Goal: Task Accomplishment & Management: Manage account settings

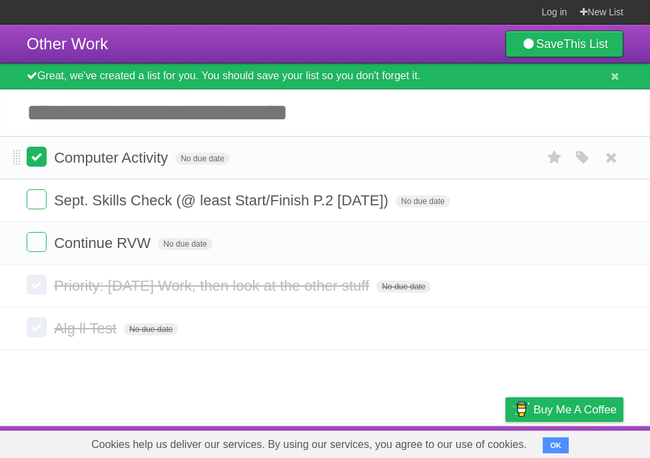
click at [43, 159] on label at bounding box center [37, 157] width 20 height 20
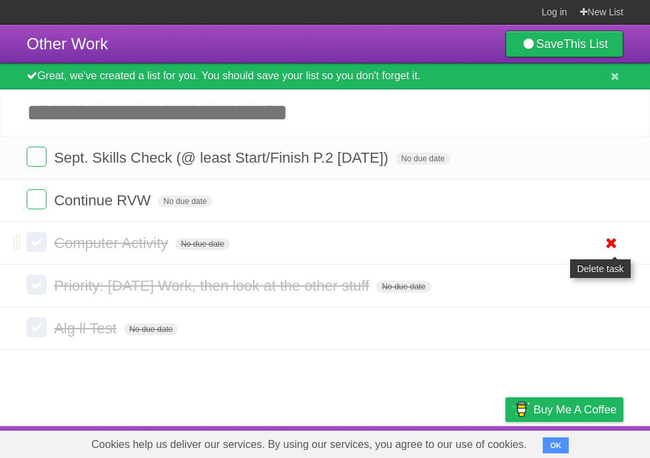
click at [609, 249] on icon at bounding box center [611, 243] width 19 height 22
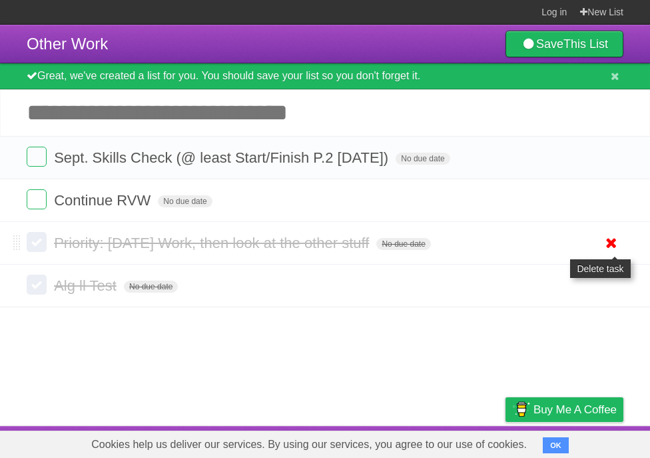
click at [607, 239] on icon at bounding box center [611, 243] width 19 height 22
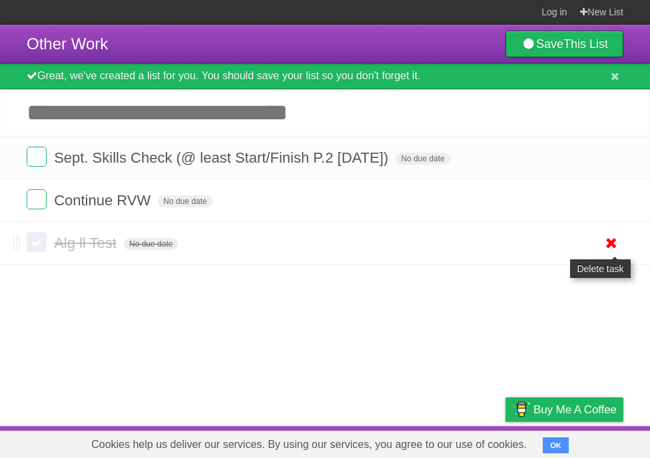
click at [609, 246] on icon at bounding box center [611, 243] width 19 height 22
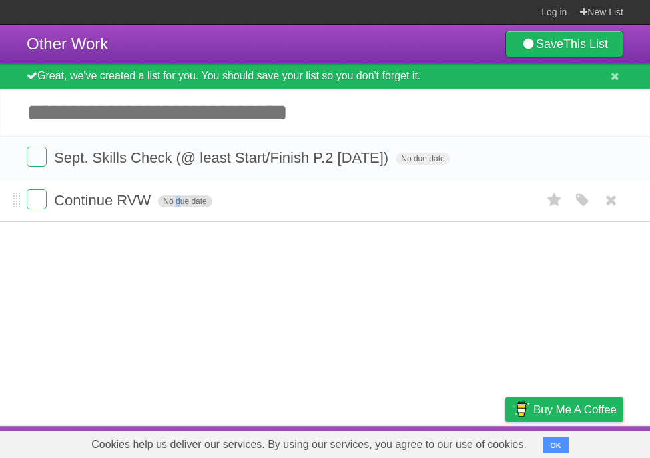
click at [167, 201] on span "No due date" at bounding box center [185, 201] width 54 height 12
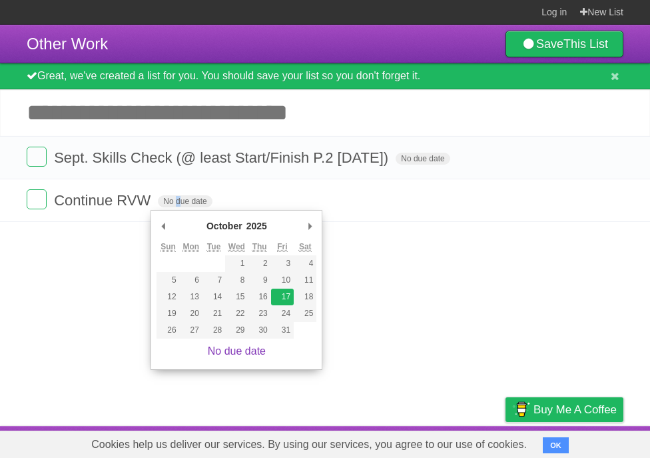
type span "[DATE]"
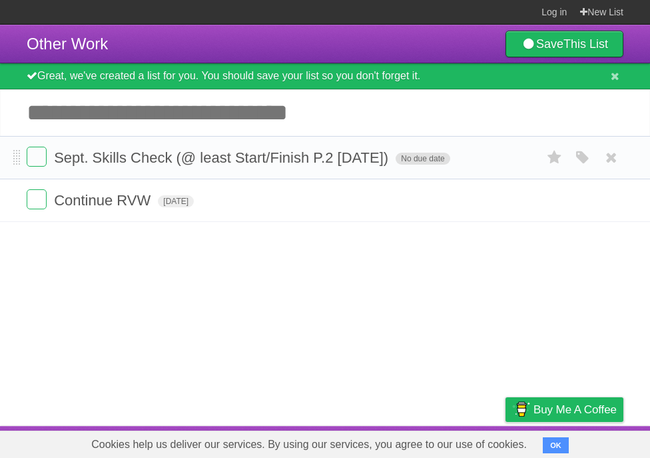
click at [403, 157] on span "No due date" at bounding box center [423, 159] width 54 height 12
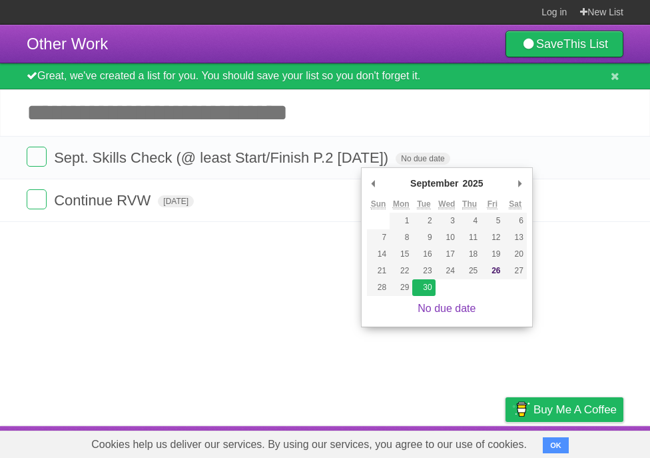
type span "[DATE]"
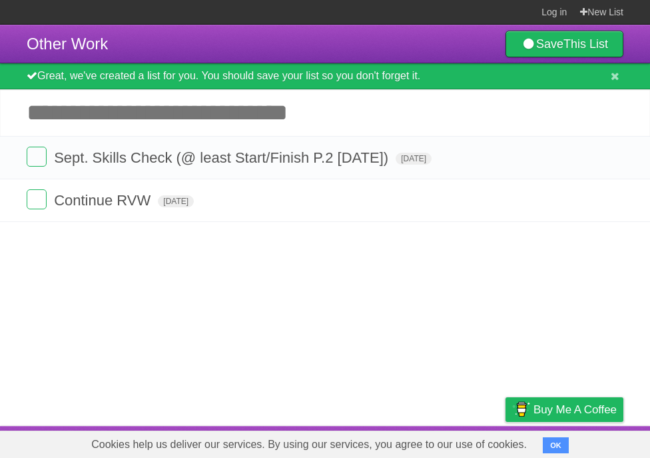
click at [156, 113] on input "Add another task" at bounding box center [325, 112] width 650 height 47
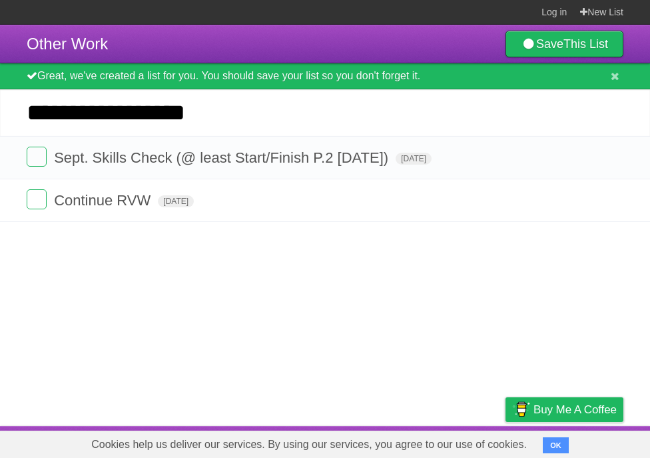
type input "**********"
click input "*********" at bounding box center [0, 0] width 0 height 0
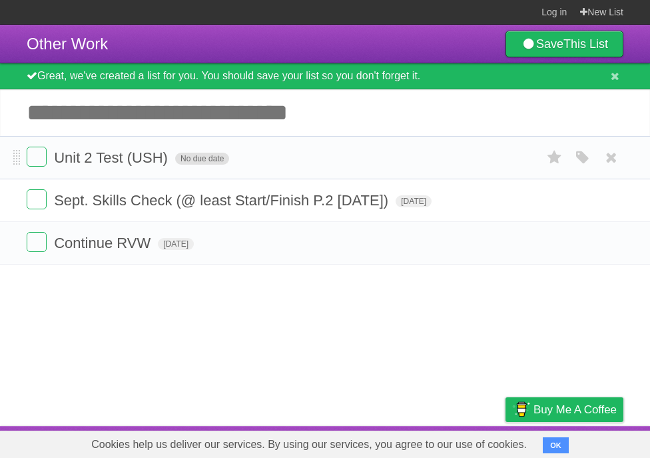
click at [198, 164] on span "No due date" at bounding box center [202, 159] width 54 height 12
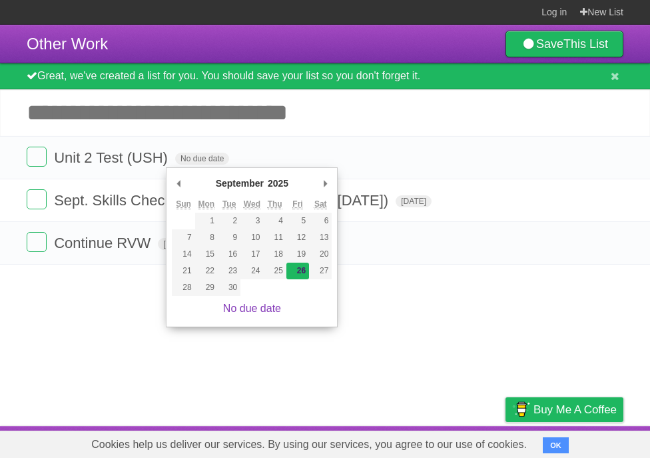
type span "[DATE]"
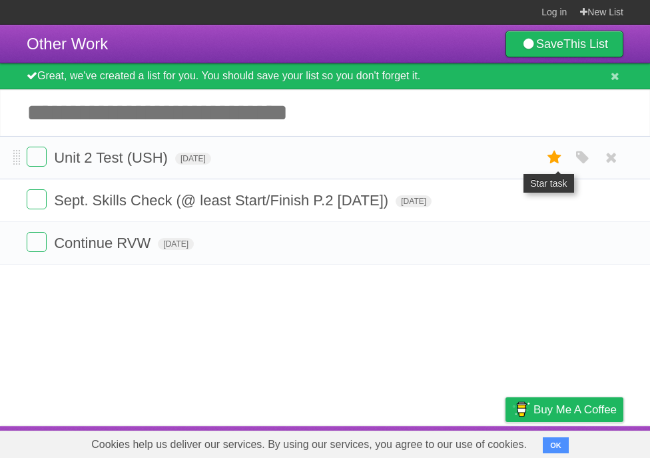
click at [552, 162] on icon at bounding box center [554, 158] width 19 height 22
